Goal: Information Seeking & Learning: Check status

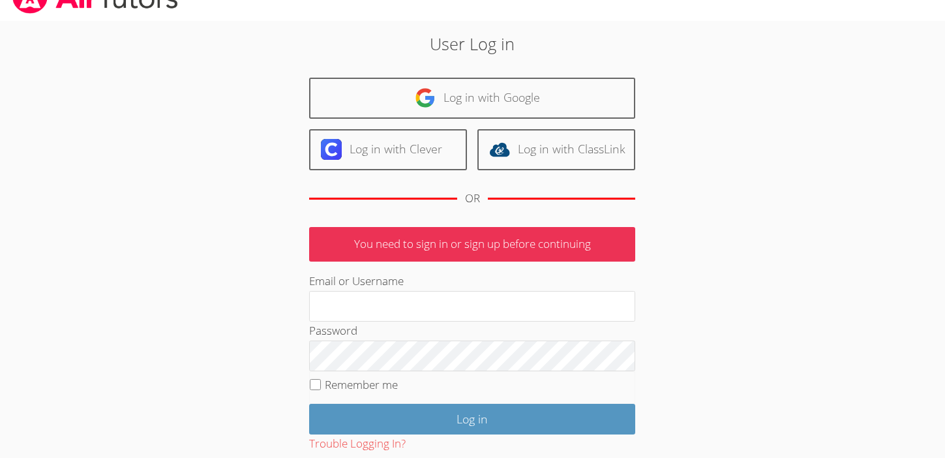
scroll to position [50, 0]
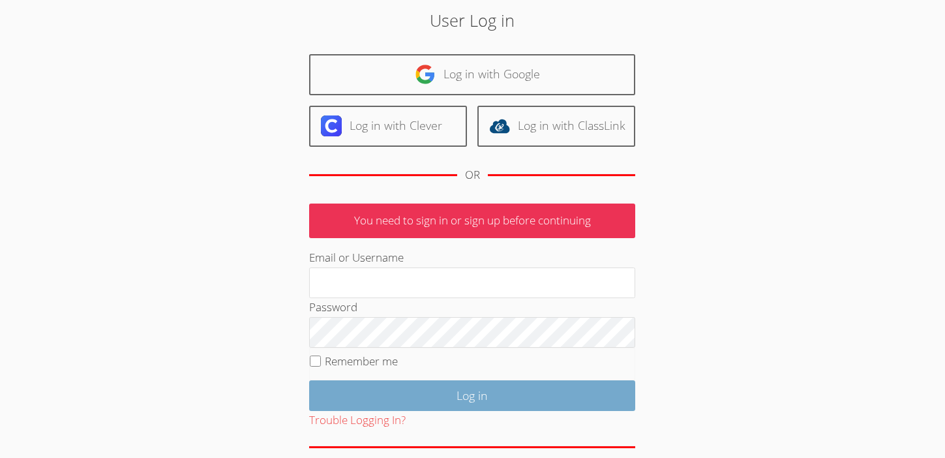
type input "[EMAIL_ADDRESS][DOMAIN_NAME]"
click at [436, 395] on input "Log in" at bounding box center [472, 395] width 326 height 31
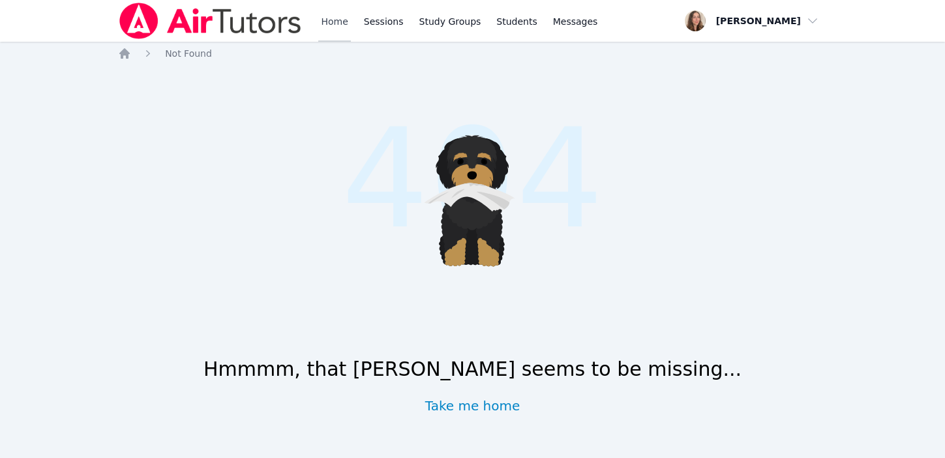
click at [335, 13] on link "Home" at bounding box center [334, 21] width 32 height 42
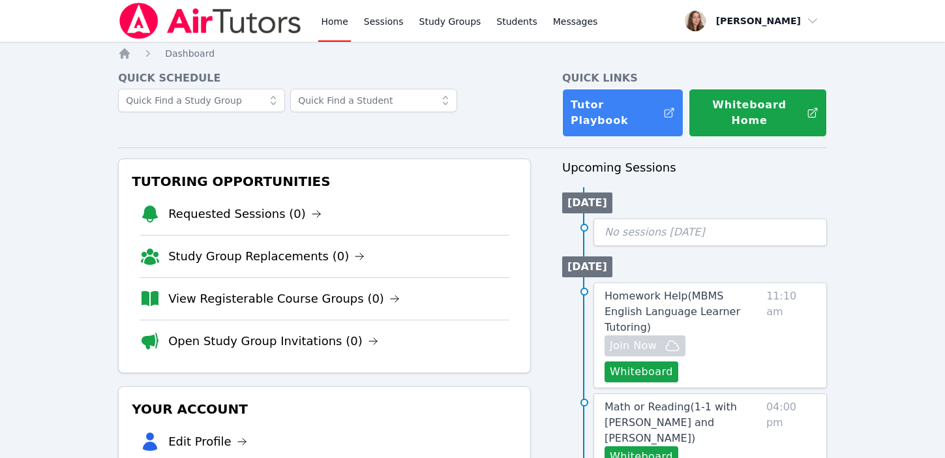
click at [337, 13] on link "Home" at bounding box center [334, 21] width 32 height 42
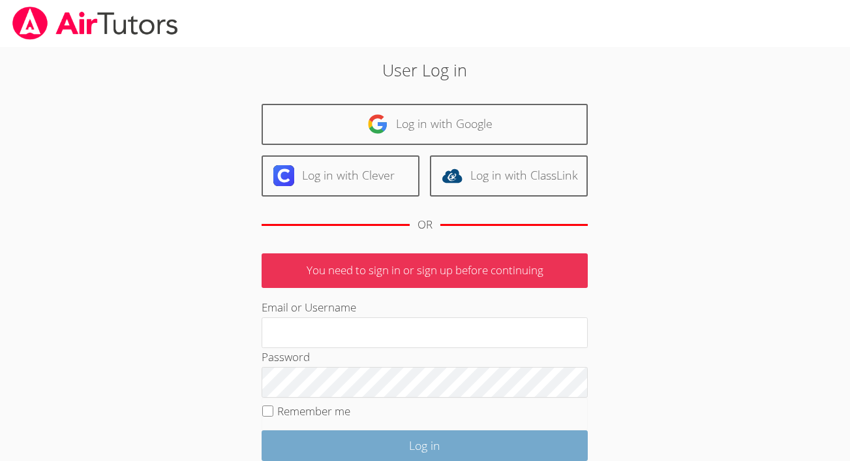
type input "[EMAIL_ADDRESS][DOMAIN_NAME]"
click at [406, 448] on input "Log in" at bounding box center [425, 445] width 326 height 31
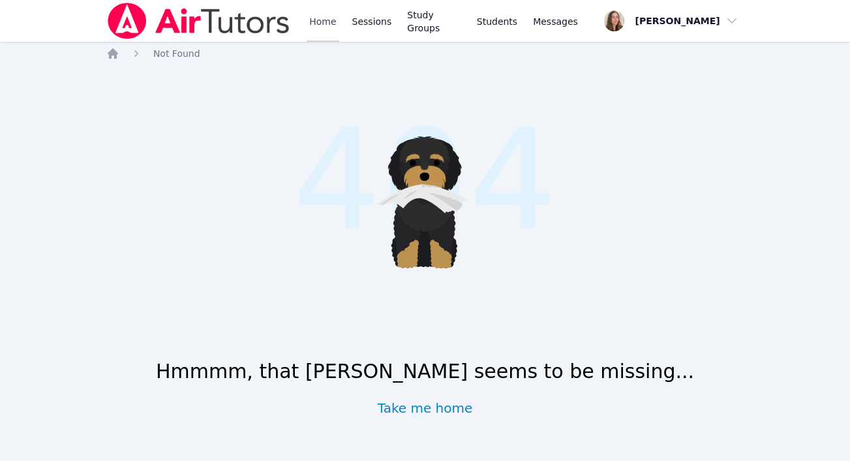
click at [332, 20] on link "Home" at bounding box center [323, 21] width 32 height 42
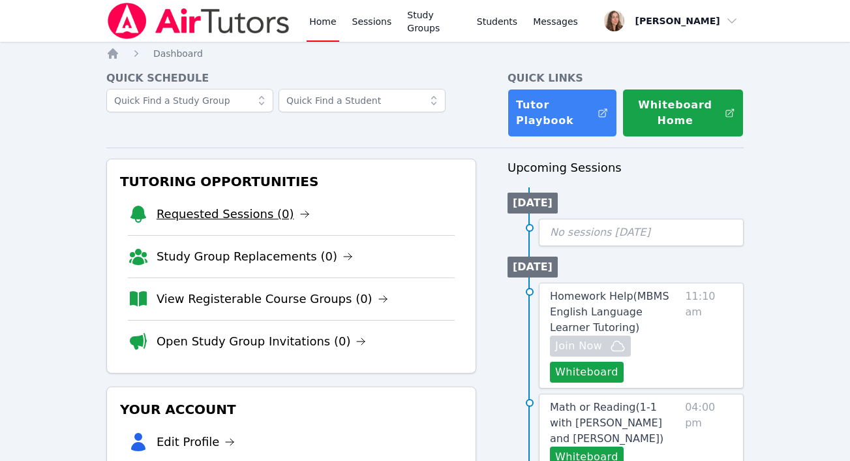
click at [247, 216] on link "Requested Sessions (0)" at bounding box center [233, 214] width 153 height 18
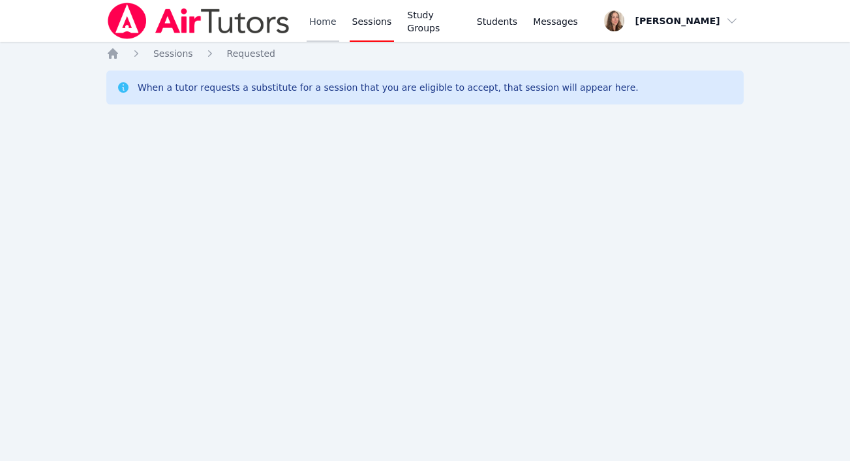
click at [312, 15] on link "Home" at bounding box center [323, 21] width 32 height 42
